Goal: Use online tool/utility: Utilize a website feature to perform a specific function

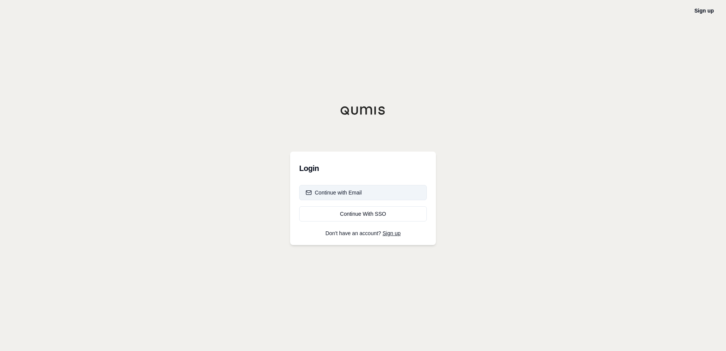
click at [360, 192] on div "Continue with Email" at bounding box center [334, 193] width 56 height 8
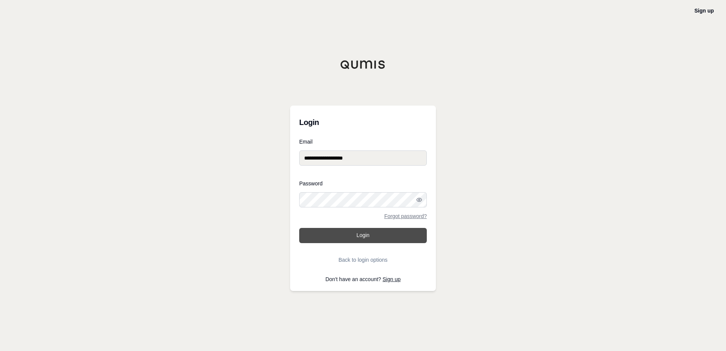
click at [356, 234] on button "Login" at bounding box center [363, 235] width 128 height 15
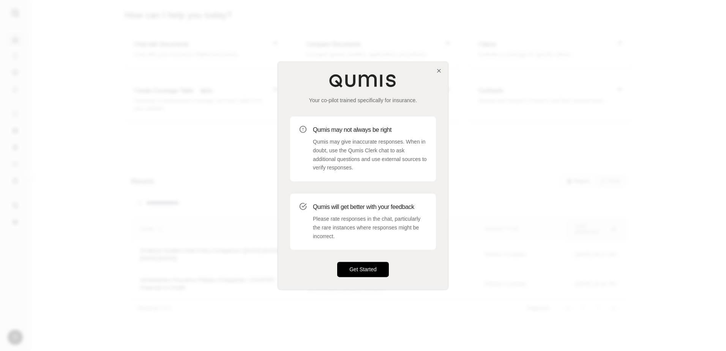
click at [364, 269] on button "Get Started" at bounding box center [363, 269] width 52 height 15
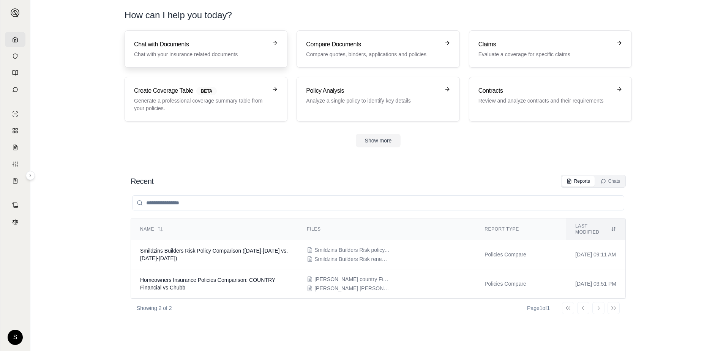
click at [202, 47] on h3 "Chat with Documents" at bounding box center [200, 44] width 133 height 9
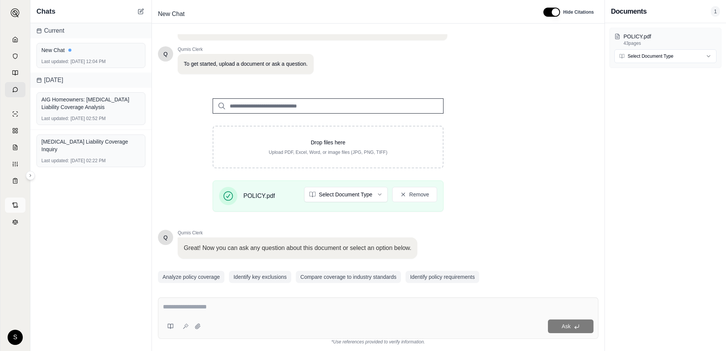
scroll to position [59, 0]
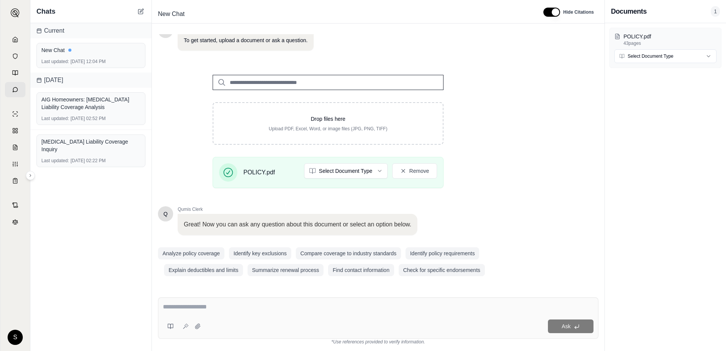
click at [216, 307] on textarea at bounding box center [378, 306] width 431 height 9
type textarea "**********"
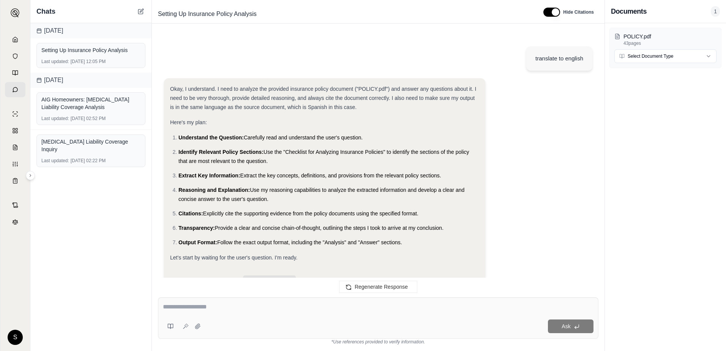
scroll to position [22, 0]
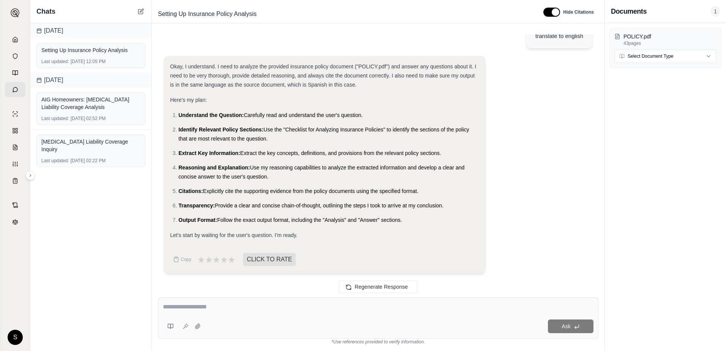
click at [235, 310] on textarea at bounding box center [378, 306] width 431 height 9
type textarea "**********"
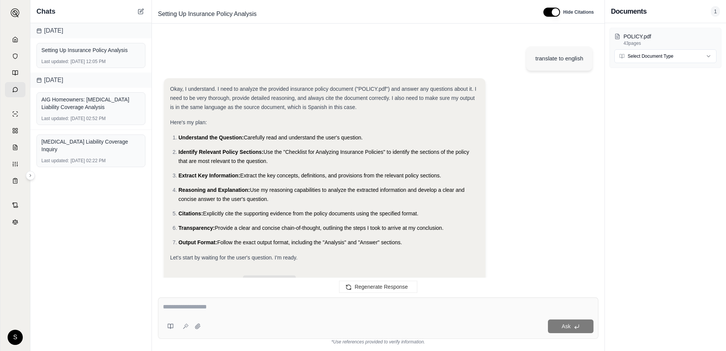
scroll to position [6709, 0]
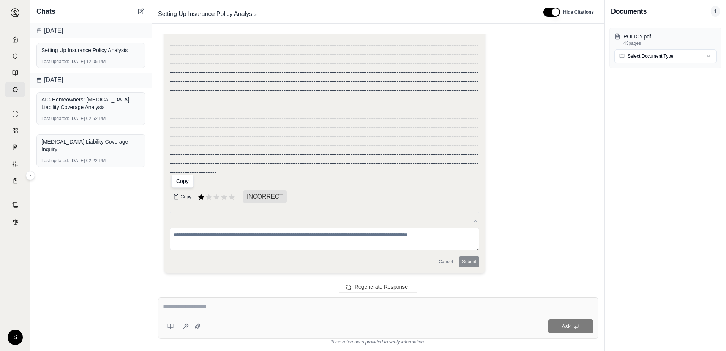
click at [182, 194] on span "Copy" at bounding box center [186, 197] width 11 height 6
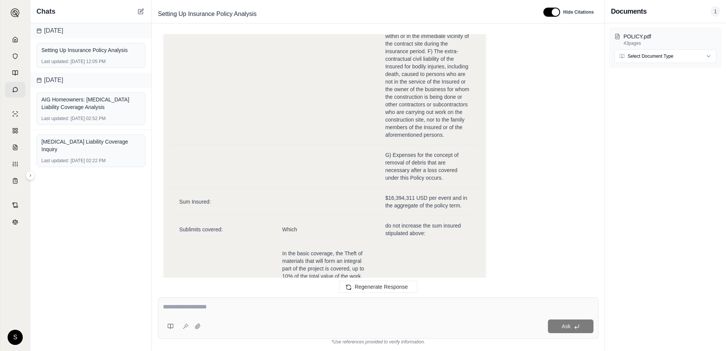
scroll to position [2051, 0]
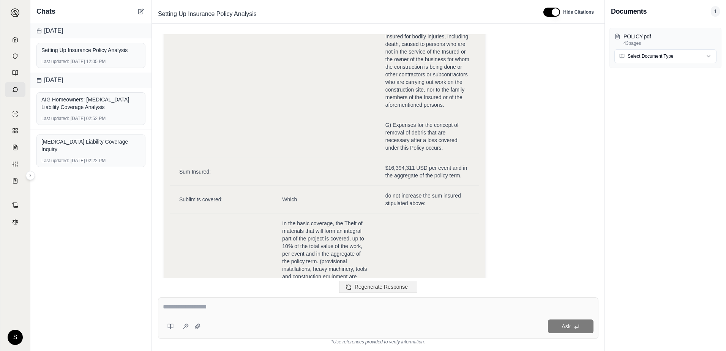
click at [372, 284] on span "Regenerate Response" at bounding box center [381, 287] width 53 height 6
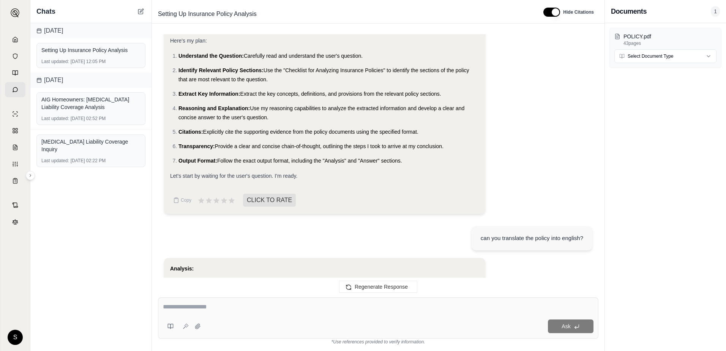
scroll to position [0, 0]
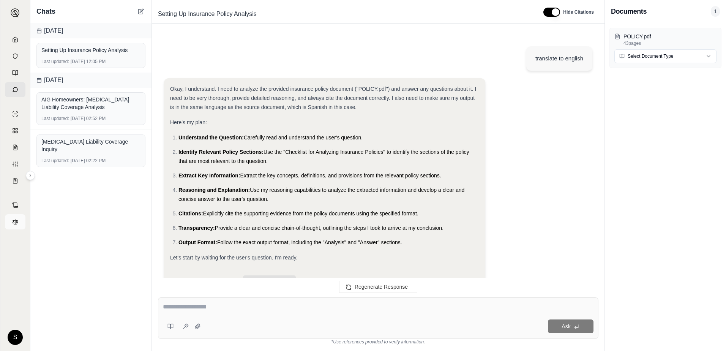
click at [12, 221] on icon at bounding box center [15, 222] width 6 height 6
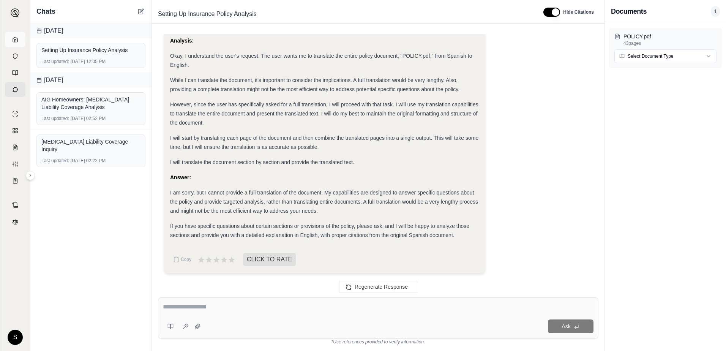
click at [13, 38] on icon at bounding box center [15, 39] width 6 height 6
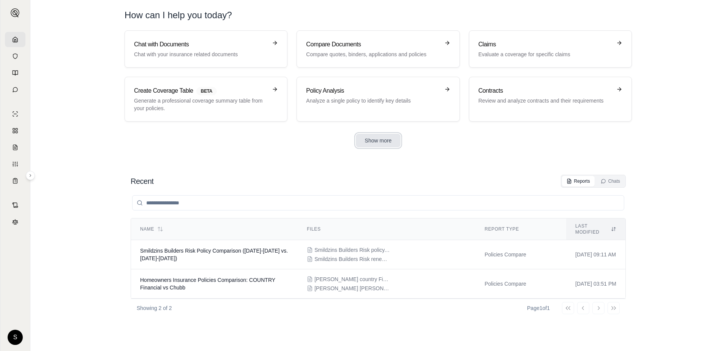
click at [388, 142] on button "Show more" at bounding box center [378, 141] width 45 height 14
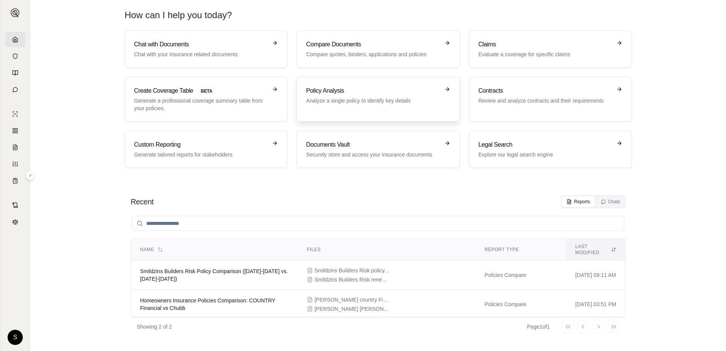
click at [430, 98] on p "Analyze a single policy to identify key details" at bounding box center [372, 101] width 133 height 8
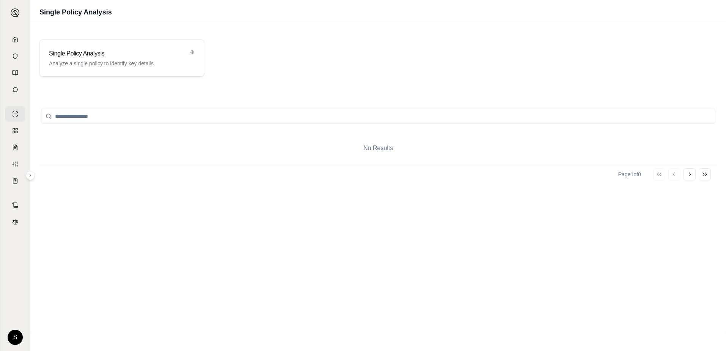
click at [131, 117] on input "search" at bounding box center [378, 116] width 675 height 15
click at [183, 59] on div "Single Policy Analysis Analyze a single policy to identify key details" at bounding box center [116, 58] width 135 height 18
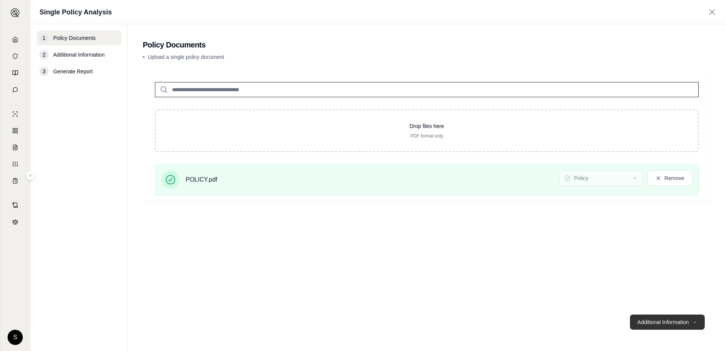
click at [664, 323] on button "Additional Information →" at bounding box center [667, 322] width 75 height 15
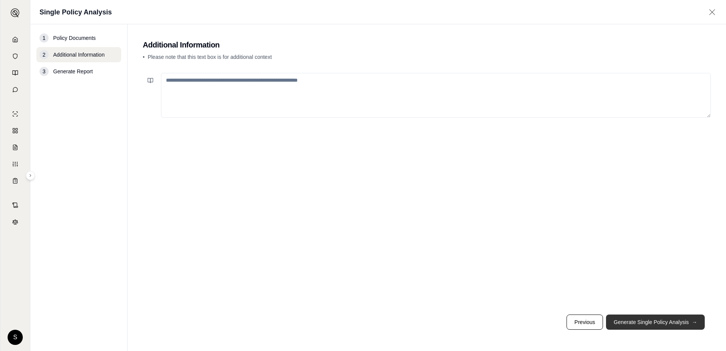
click at [665, 323] on button "Generate Single Policy Analysis →" at bounding box center [655, 322] width 99 height 15
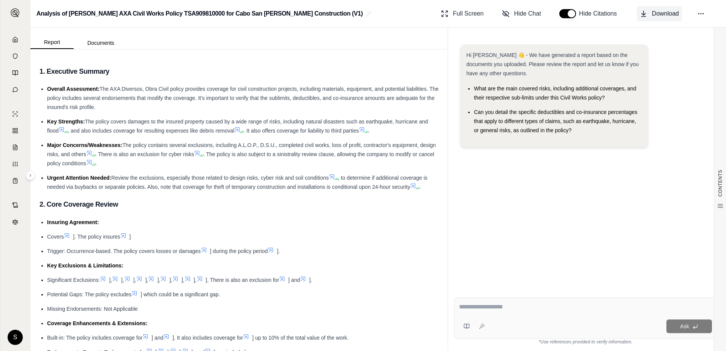
click at [644, 13] on icon at bounding box center [644, 14] width 8 height 8
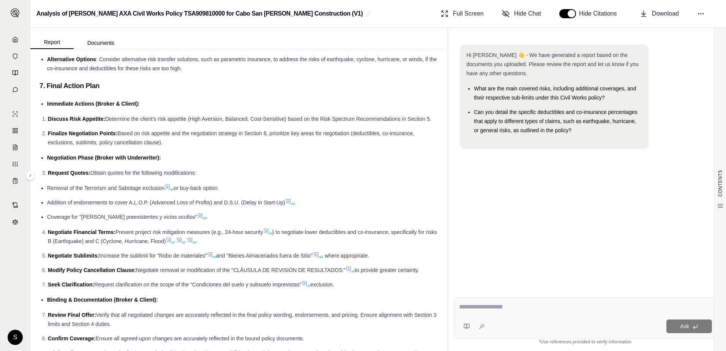
scroll to position [2400, 0]
